Goal: Task Accomplishment & Management: Use online tool/utility

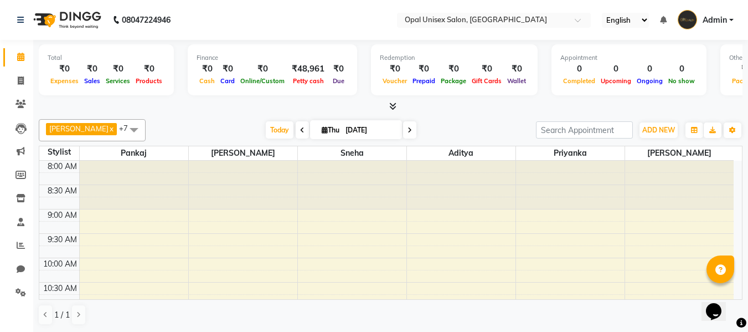
scroll to position [1, 0]
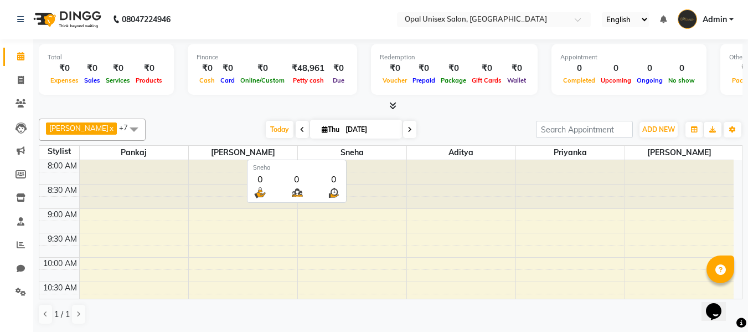
click at [356, 147] on span "Sneha" at bounding box center [352, 153] width 108 height 14
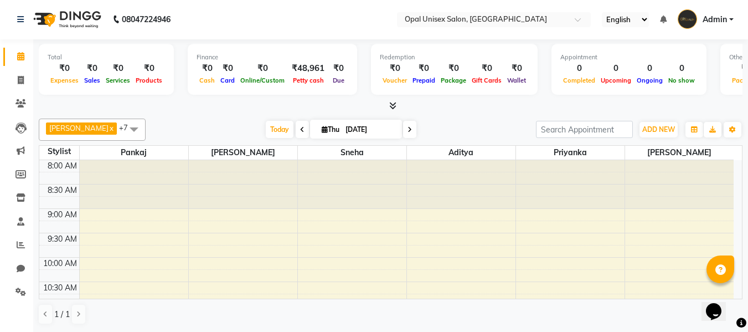
click at [229, 55] on div "Finance" at bounding box center [272, 57] width 152 height 9
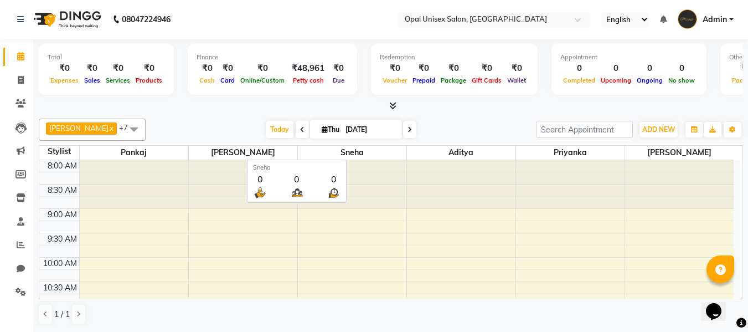
drag, startPoint x: 345, startPoint y: 148, endPoint x: 341, endPoint y: 157, distance: 9.7
click at [345, 149] on span "Sneha" at bounding box center [352, 153] width 108 height 14
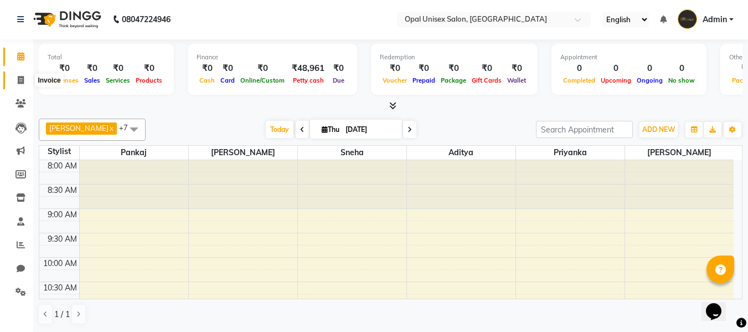
click at [13, 76] on span at bounding box center [20, 80] width 19 height 13
select select "service"
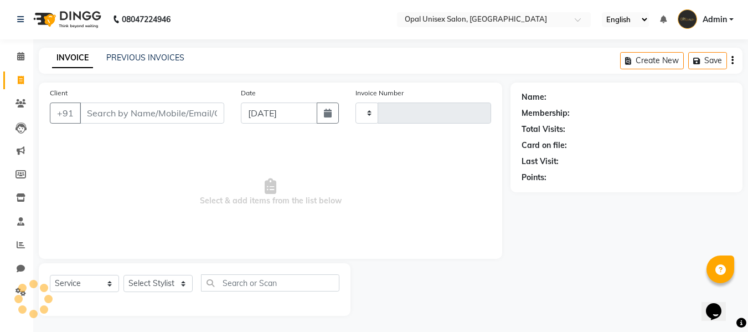
type input "1289"
select select "8653"
click at [20, 103] on icon at bounding box center [20, 103] width 11 height 8
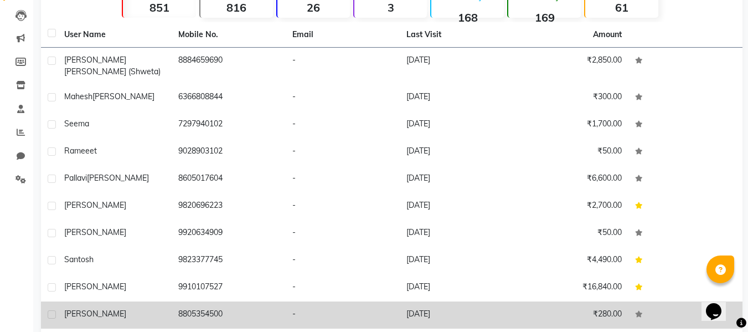
scroll to position [148, 0]
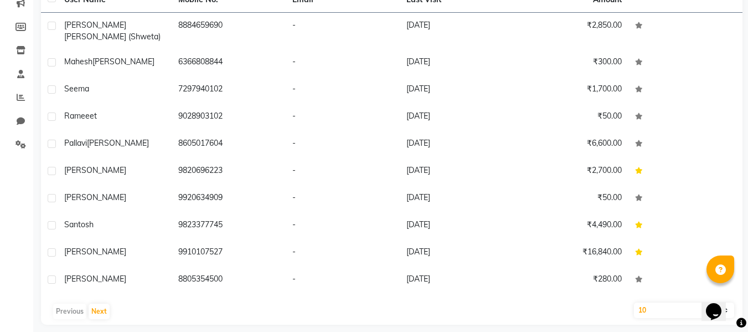
click at [60, 302] on div "Previous Next" at bounding box center [391, 311] width 692 height 18
click at [65, 303] on div "Previous Next" at bounding box center [391, 311] width 692 height 18
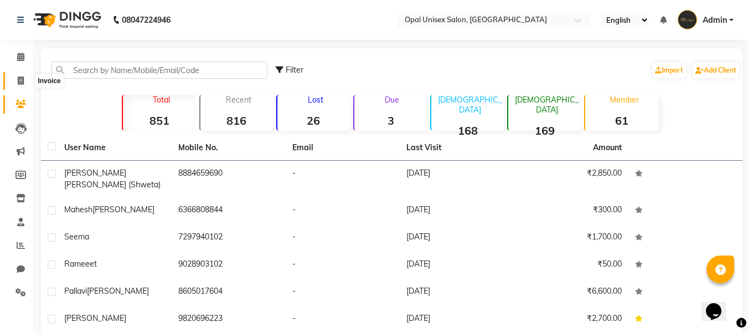
click at [22, 82] on icon at bounding box center [21, 80] width 6 height 8
select select "service"
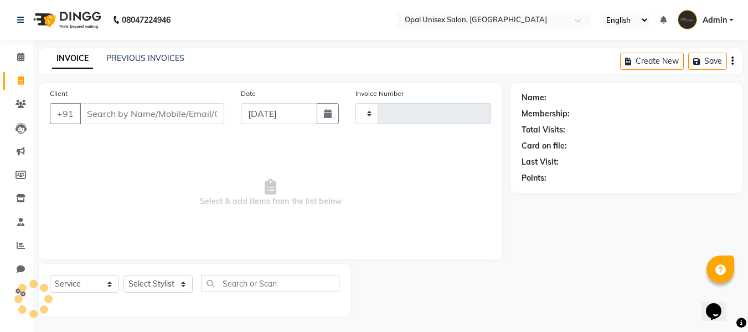
scroll to position [1, 0]
type input "1289"
select select "8653"
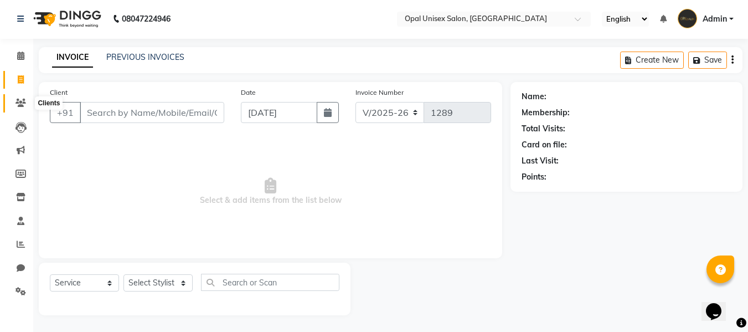
click at [25, 98] on span at bounding box center [20, 103] width 19 height 13
